Goal: Task Accomplishment & Management: Manage account settings

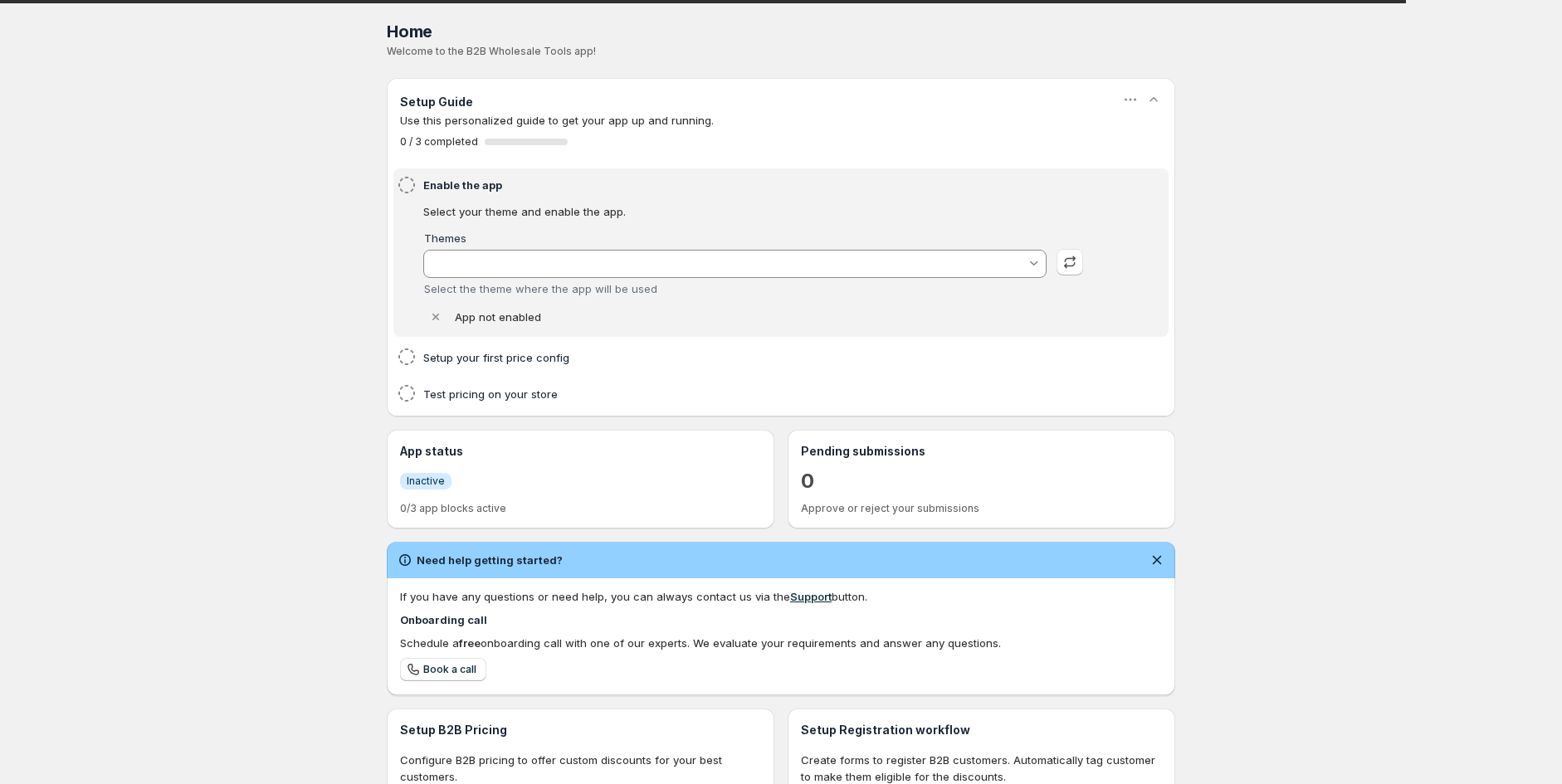
type input "Empire"
